Goal: Find specific page/section: Find specific page/section

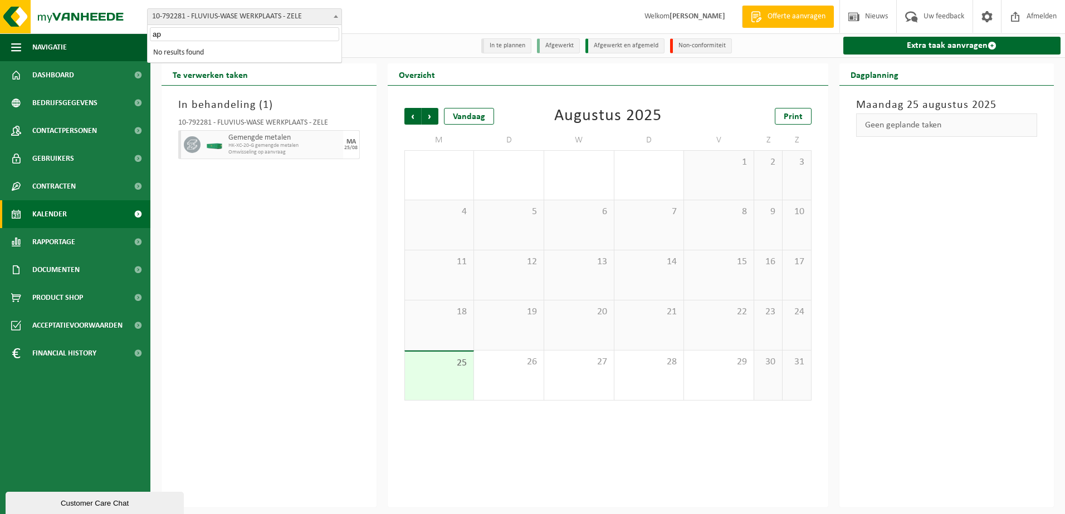
type input "a"
type input "A"
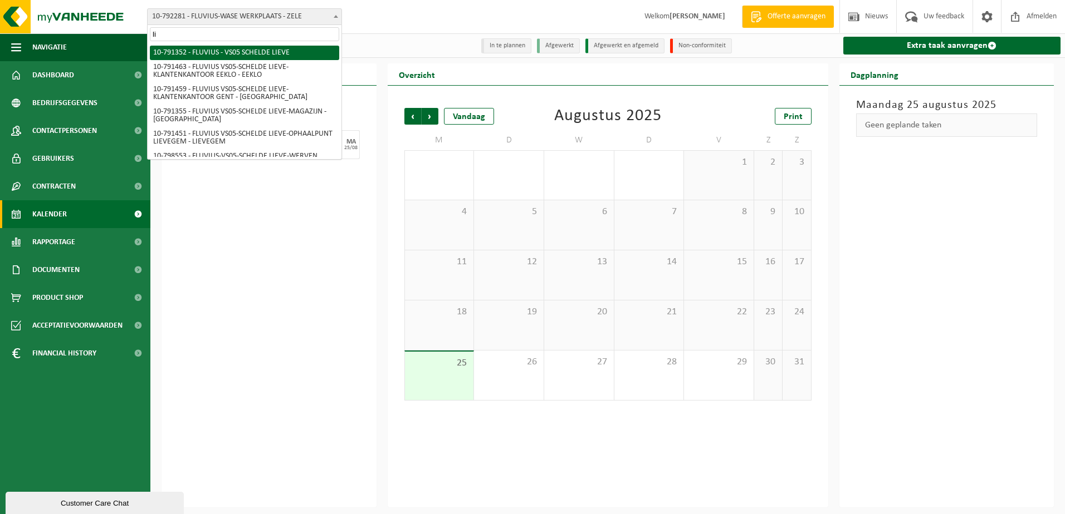
type input "l"
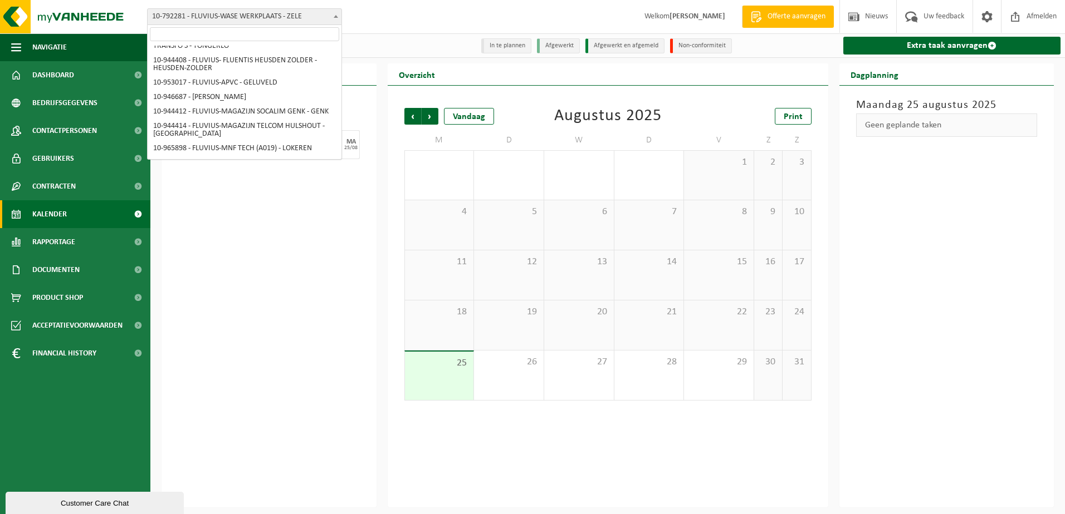
scroll to position [6452, 0]
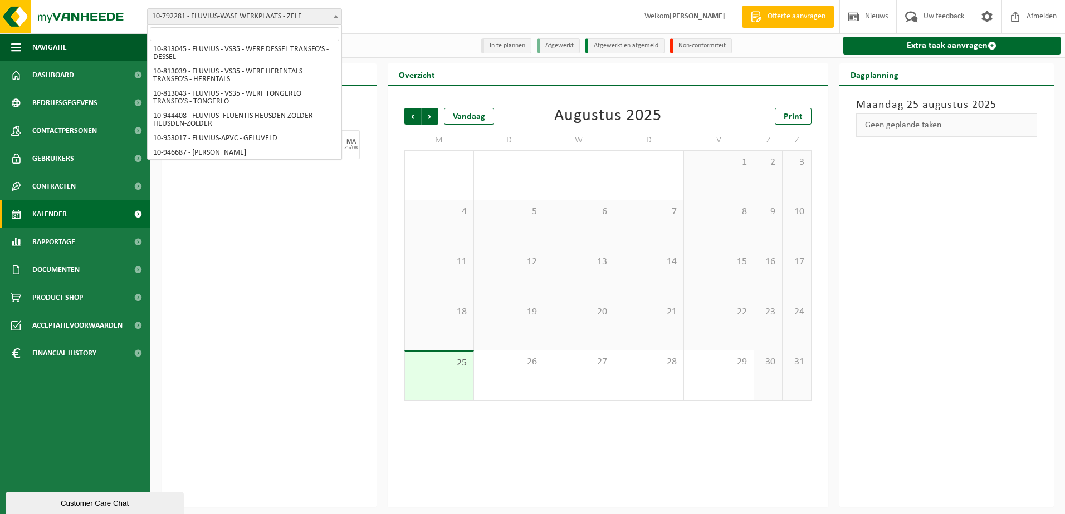
click at [280, 34] on input "search" at bounding box center [244, 34] width 189 height 14
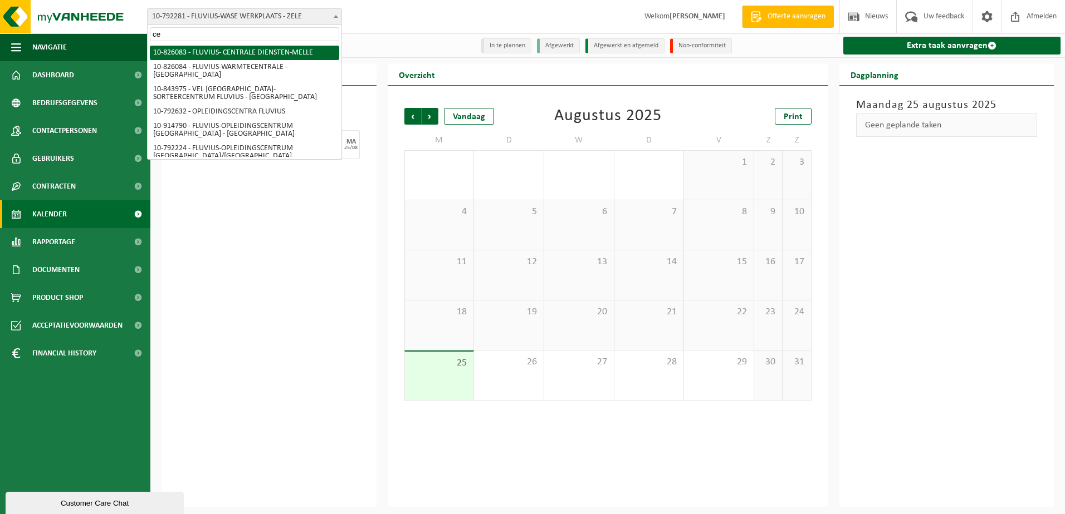
type input "c"
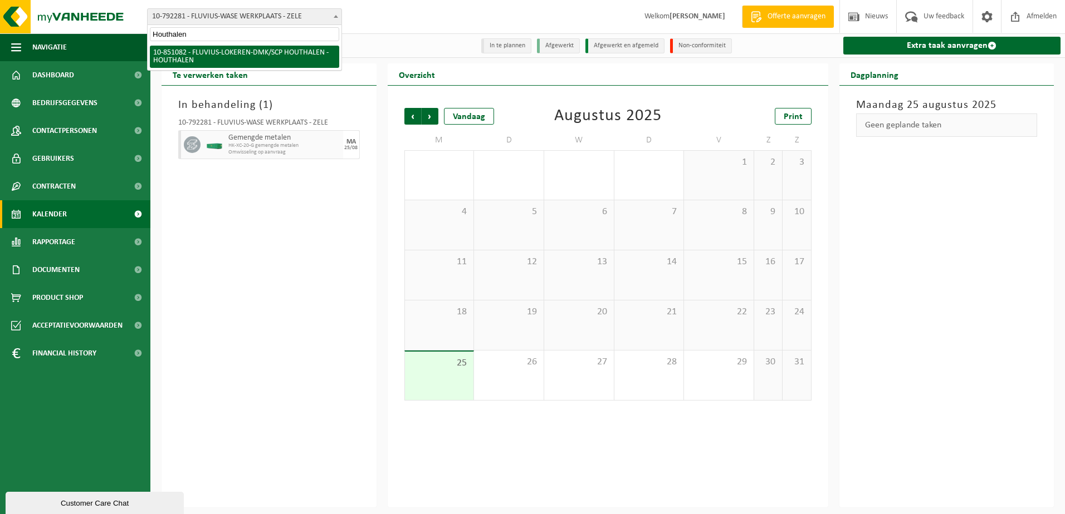
type input "Houthalen"
select select "96521"
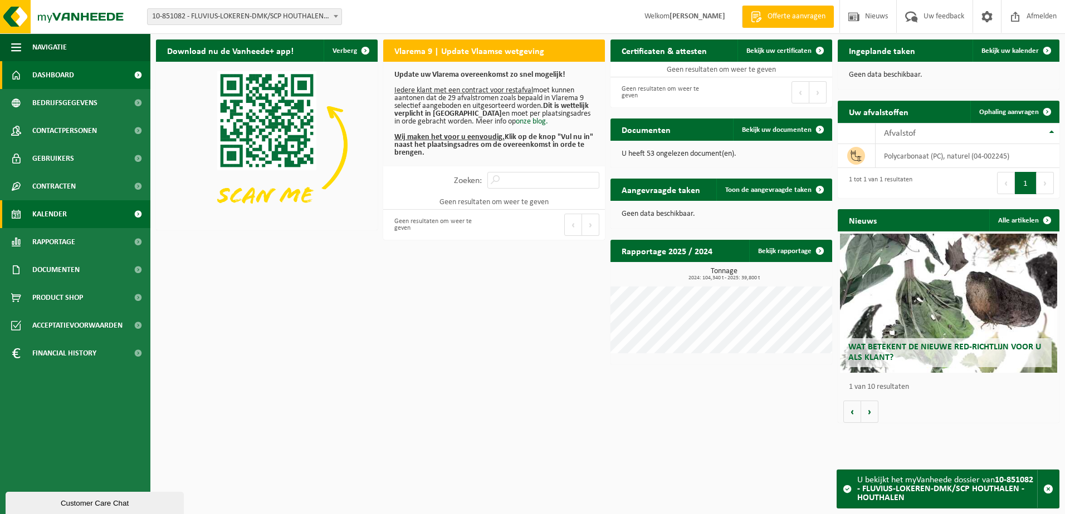
click at [61, 217] on span "Kalender" at bounding box center [49, 214] width 35 height 28
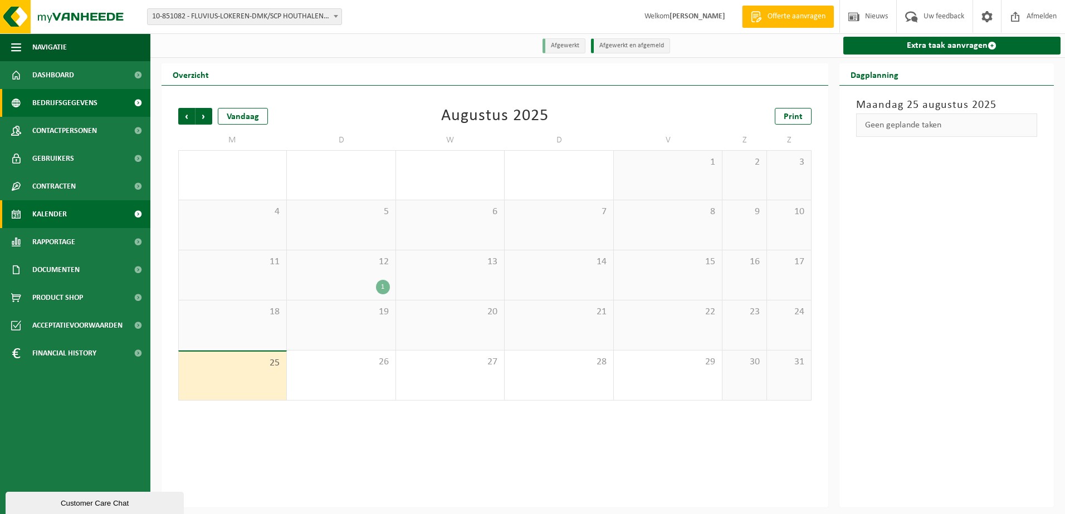
click at [66, 96] on span "Bedrijfsgegevens" at bounding box center [64, 103] width 65 height 28
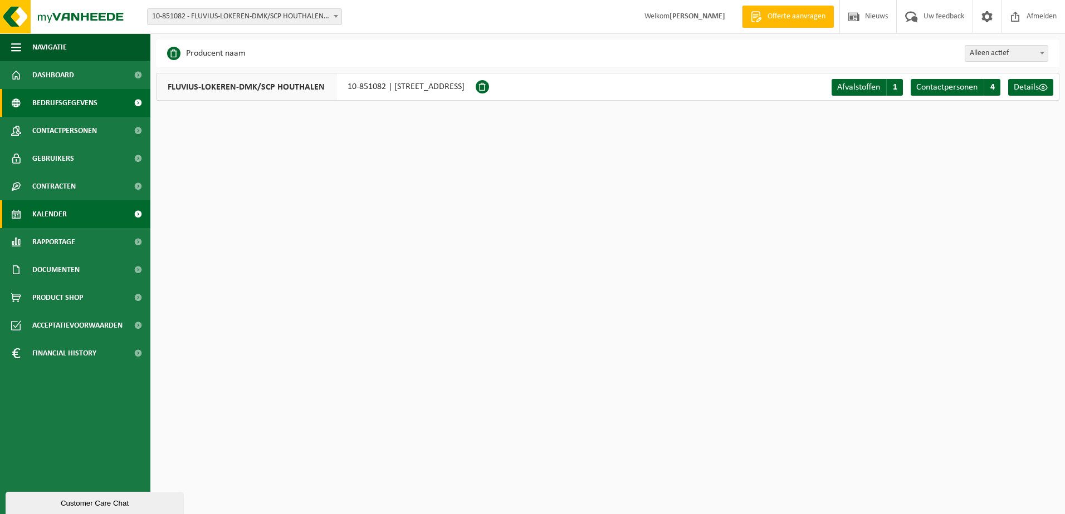
click at [64, 214] on span "Kalender" at bounding box center [49, 214] width 35 height 28
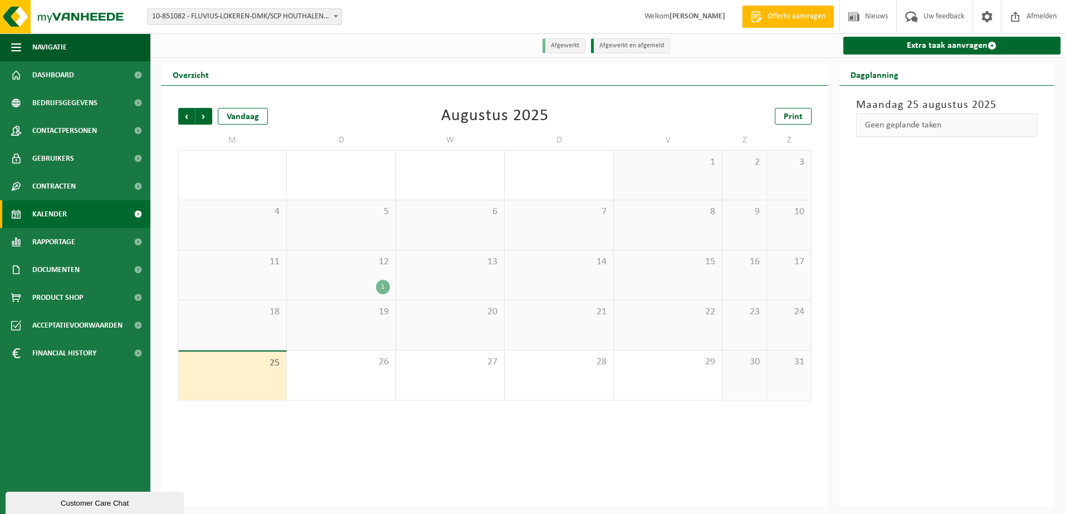
click at [369, 278] on div "12 1" at bounding box center [341, 276] width 108 height 50
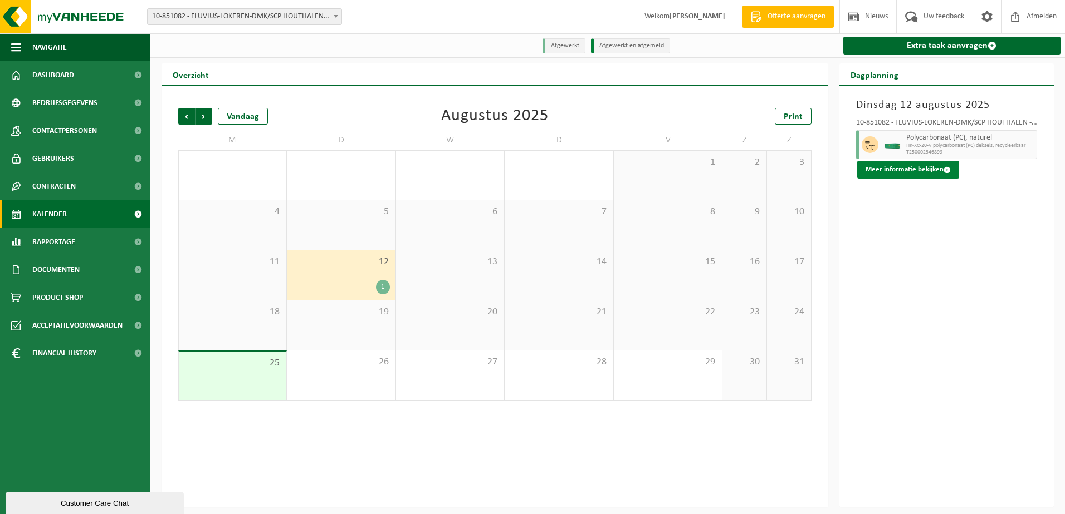
click at [944, 171] on span at bounding box center [946, 169] width 7 height 7
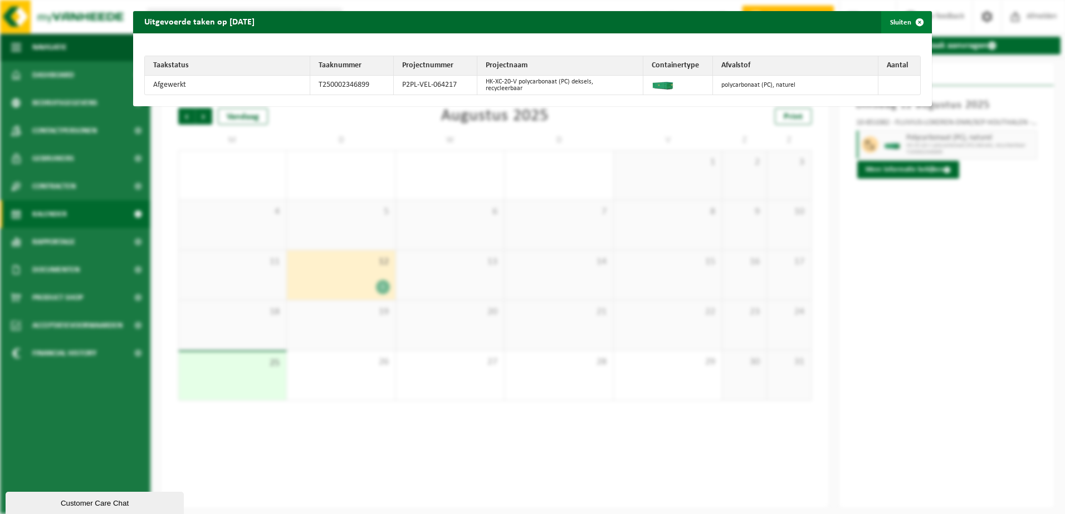
click at [913, 24] on span "button" at bounding box center [919, 22] width 22 height 22
